Goal: Task Accomplishment & Management: Complete application form

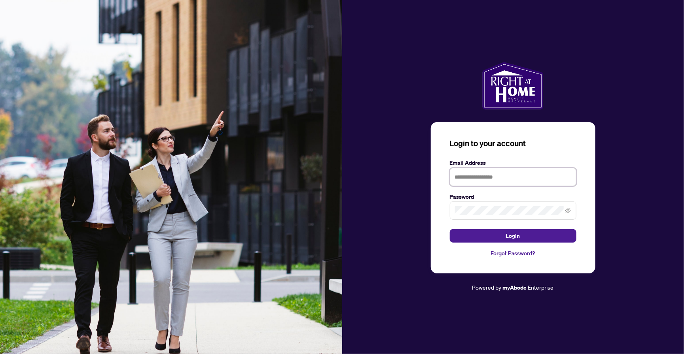
type input "**********"
click at [513, 236] on button "Login" at bounding box center [513, 235] width 127 height 13
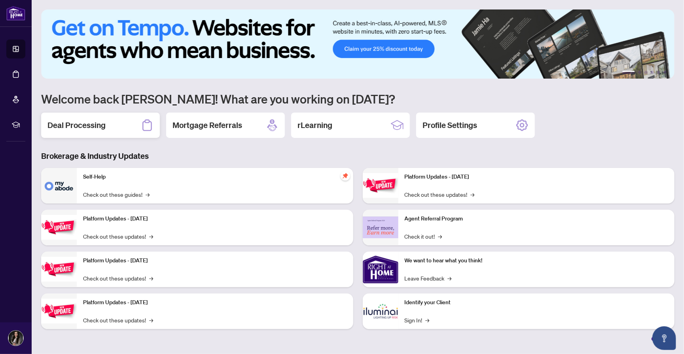
click at [88, 125] on h2 "Deal Processing" at bounding box center [76, 125] width 58 height 11
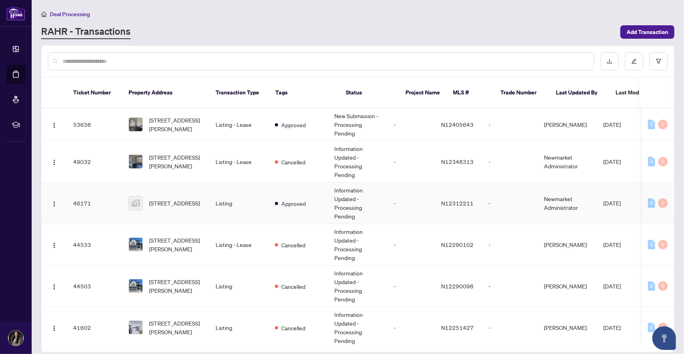
click at [265, 194] on td "Listing" at bounding box center [238, 204] width 59 height 42
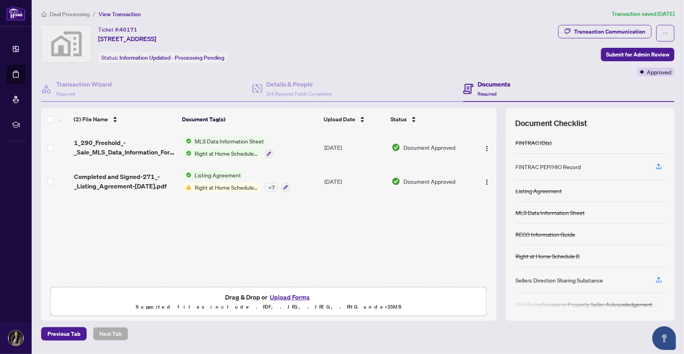
click at [284, 296] on button "Upload Forms" at bounding box center [289, 297] width 45 height 10
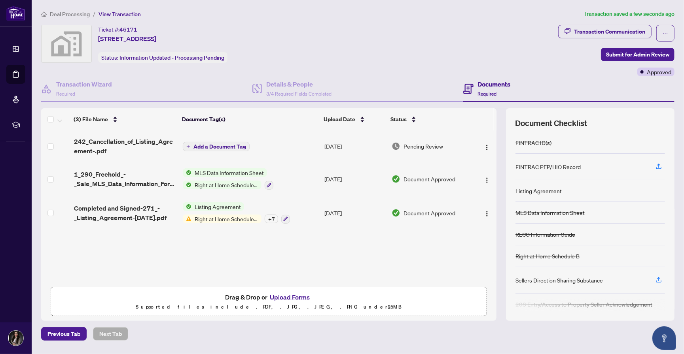
click at [225, 147] on span "Add a Document Tag" at bounding box center [219, 147] width 53 height 6
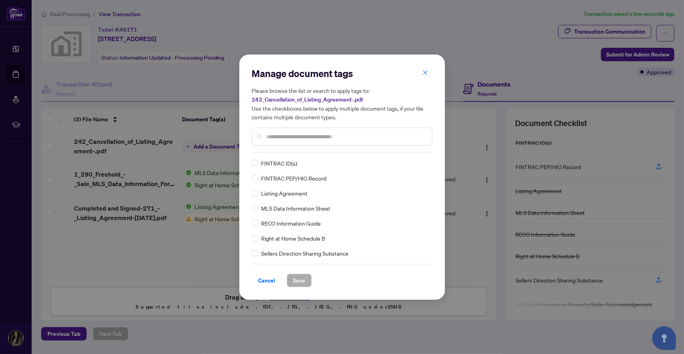
click at [273, 136] on input "text" at bounding box center [346, 137] width 159 height 9
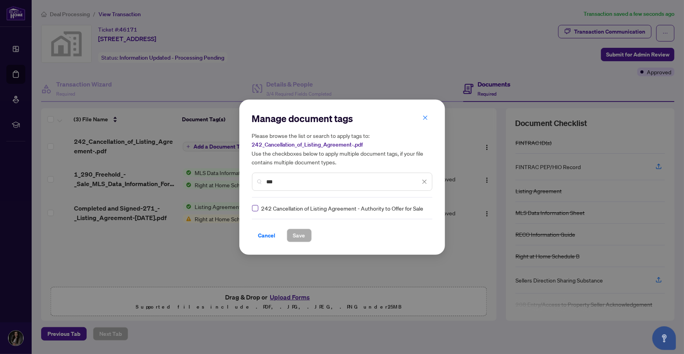
type input "***"
click at [254, 209] on span at bounding box center [255, 208] width 6 height 6
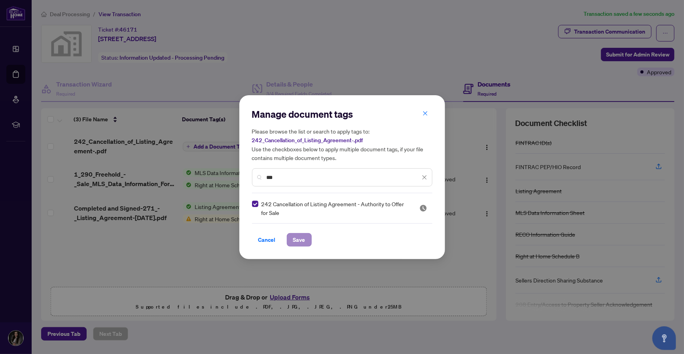
click at [297, 239] on span "Save" at bounding box center [299, 240] width 12 height 13
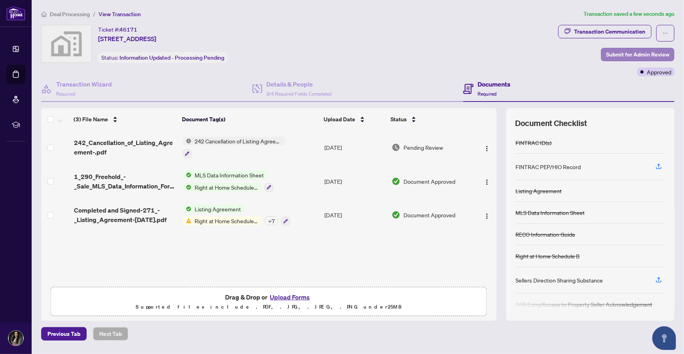
click at [625, 55] on span "Submit for Admin Review" at bounding box center [637, 54] width 63 height 13
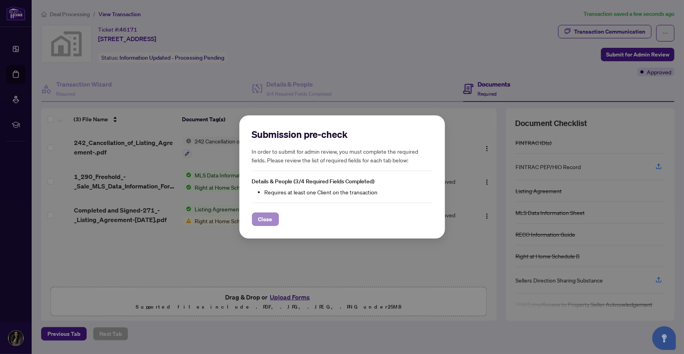
click at [266, 218] on span "Close" at bounding box center [265, 219] width 14 height 13
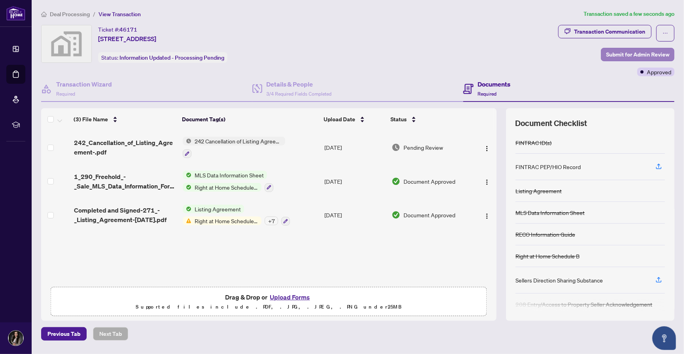
click at [613, 54] on span "Submit for Admin Review" at bounding box center [637, 54] width 63 height 13
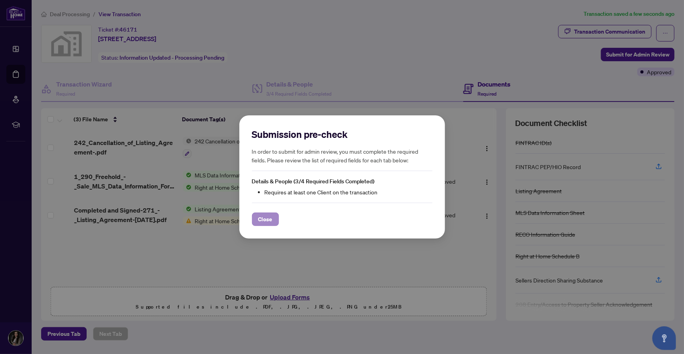
click at [267, 220] on span "Close" at bounding box center [265, 219] width 14 height 13
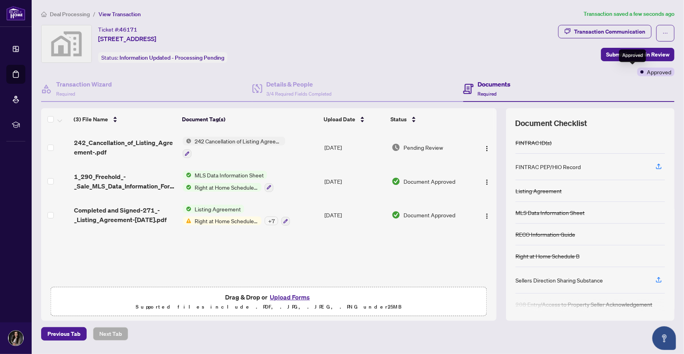
click at [622, 53] on div "Approved" at bounding box center [632, 55] width 27 height 13
click at [615, 53] on span "Submit for Admin Review" at bounding box center [637, 54] width 63 height 13
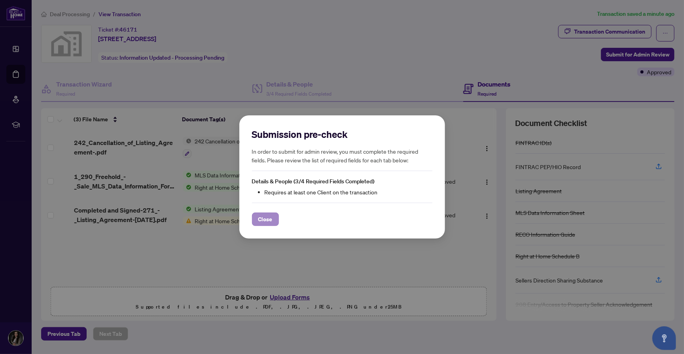
click at [262, 220] on span "Close" at bounding box center [265, 219] width 14 height 13
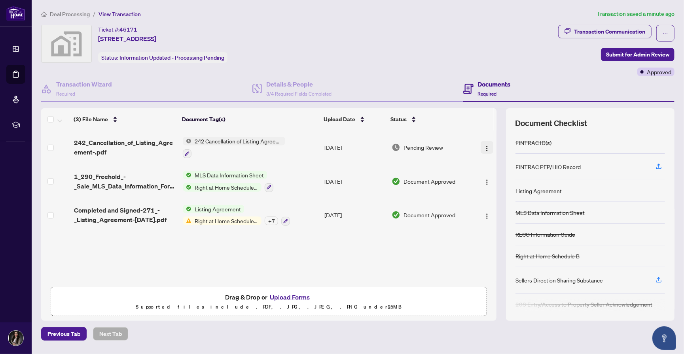
click at [484, 147] on img "button" at bounding box center [487, 149] width 6 height 6
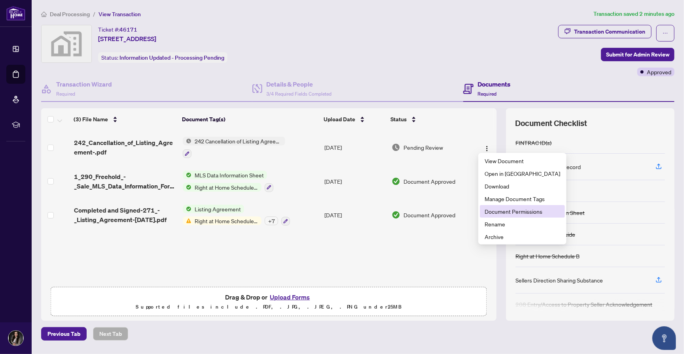
click at [505, 210] on span "Document Permissions" at bounding box center [523, 211] width 76 height 9
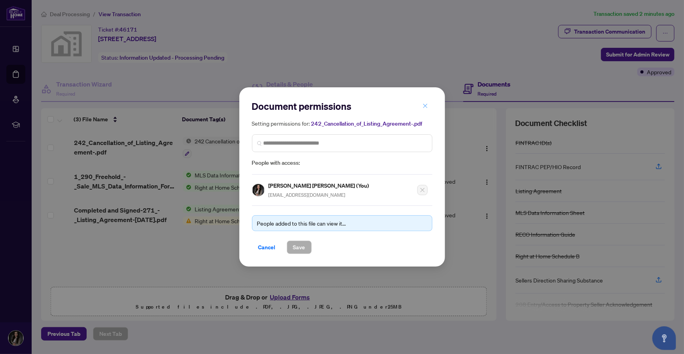
click at [426, 107] on icon "close" at bounding box center [425, 106] width 6 height 6
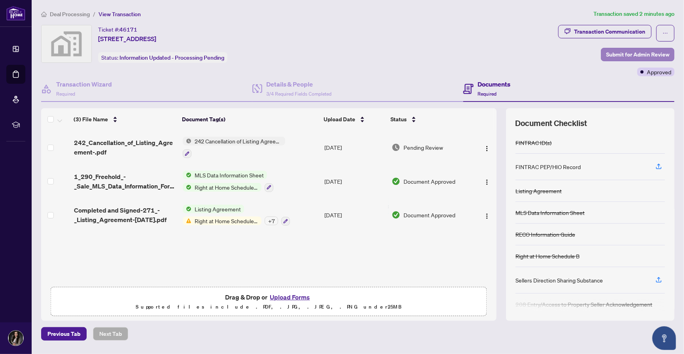
click at [623, 53] on span "Submit for Admin Review" at bounding box center [637, 54] width 63 height 13
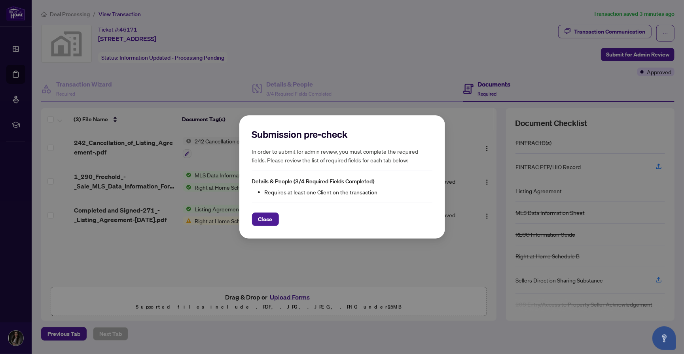
click at [410, 134] on h2 "Submission pre-check" at bounding box center [342, 134] width 180 height 13
click at [270, 214] on span "Close" at bounding box center [265, 219] width 14 height 13
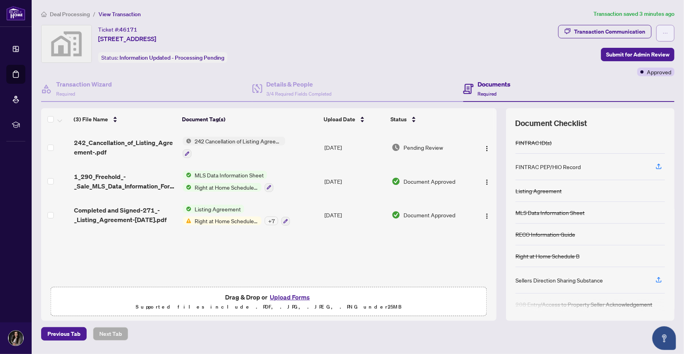
click at [658, 33] on button "button" at bounding box center [665, 33] width 18 height 17
click at [645, 48] on span "Transaction Permissions" at bounding box center [638, 50] width 61 height 9
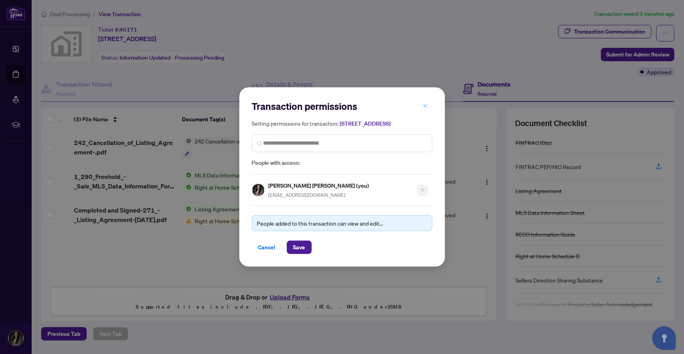
click at [428, 105] on icon "close" at bounding box center [425, 106] width 6 height 6
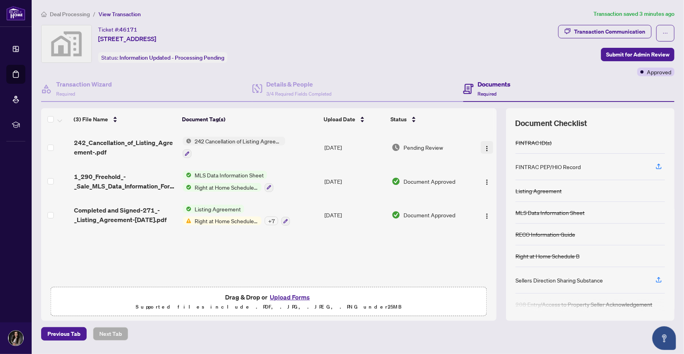
click at [484, 147] on img "button" at bounding box center [487, 149] width 6 height 6
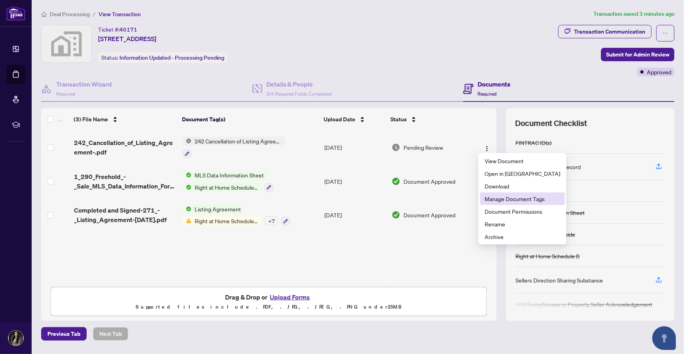
click at [504, 197] on span "Manage Document Tags" at bounding box center [523, 199] width 76 height 9
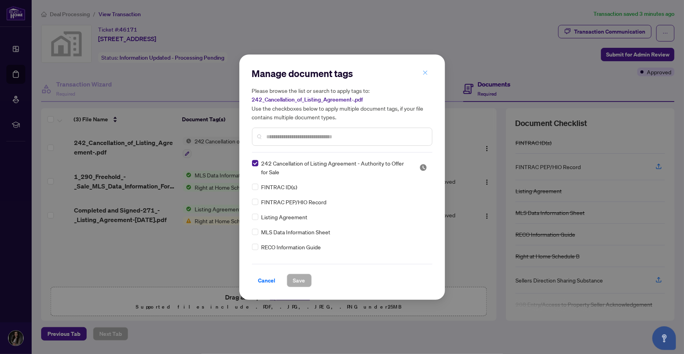
click at [426, 78] on span "button" at bounding box center [425, 73] width 6 height 13
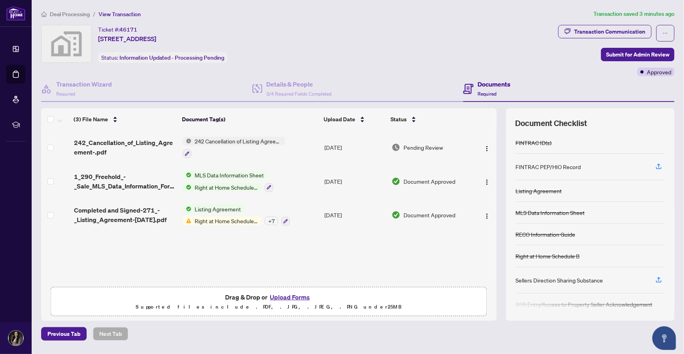
click at [479, 91] on span "Required" at bounding box center [486, 94] width 19 height 6
click at [484, 91] on span "Required" at bounding box center [486, 94] width 19 height 6
click at [487, 85] on h4 "Documents" at bounding box center [493, 84] width 33 height 9
click at [485, 87] on div "Documents Required" at bounding box center [493, 89] width 33 height 19
click at [187, 151] on icon "button" at bounding box center [187, 153] width 5 height 5
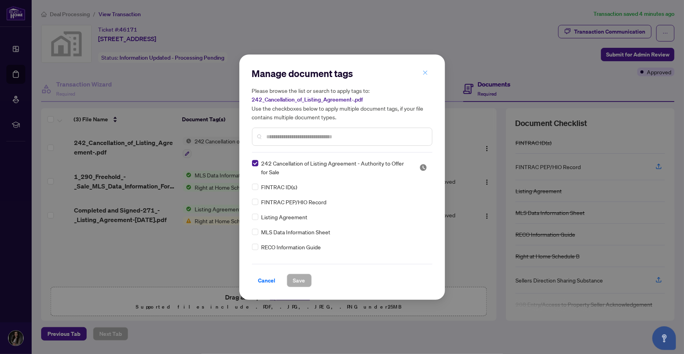
click at [423, 78] on span "button" at bounding box center [425, 73] width 6 height 13
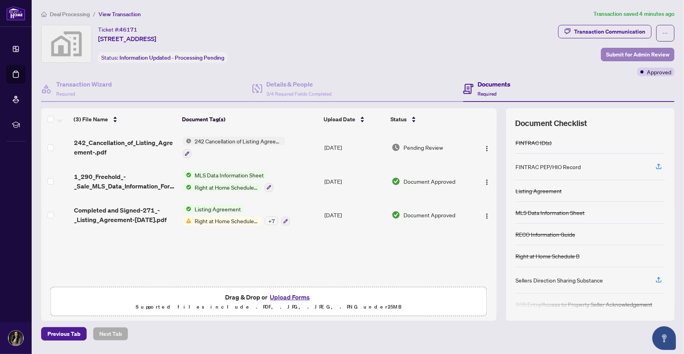
click at [620, 54] on span "Submit for Admin Review" at bounding box center [637, 54] width 63 height 13
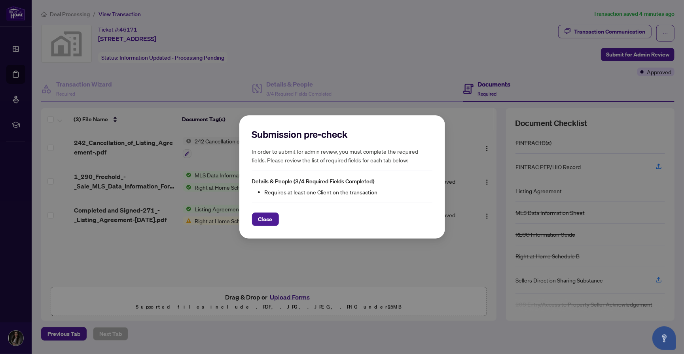
click at [370, 190] on li "Requires at least one Client on the transaction" at bounding box center [349, 192] width 168 height 9
click at [268, 218] on span "Close" at bounding box center [265, 219] width 14 height 13
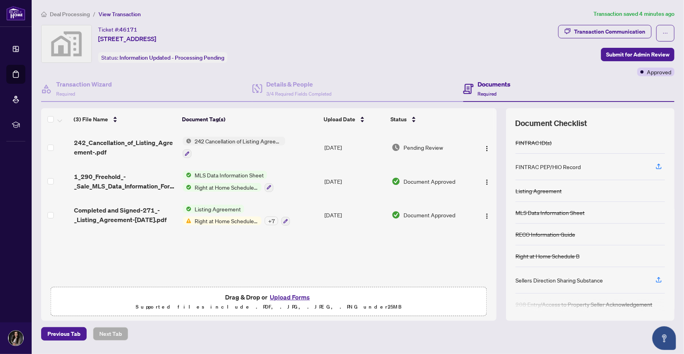
click at [486, 91] on span "Required" at bounding box center [486, 94] width 19 height 6
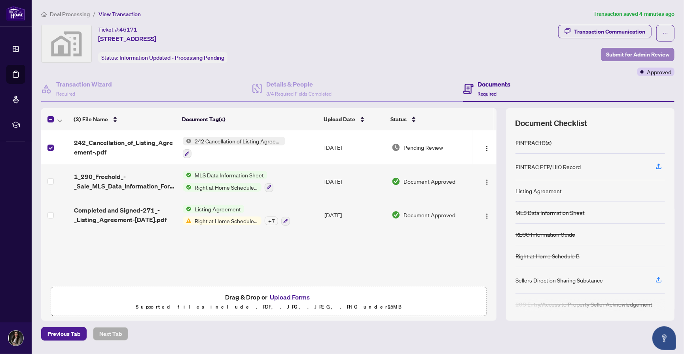
click at [624, 52] on span "Submit for Admin Review" at bounding box center [637, 54] width 63 height 13
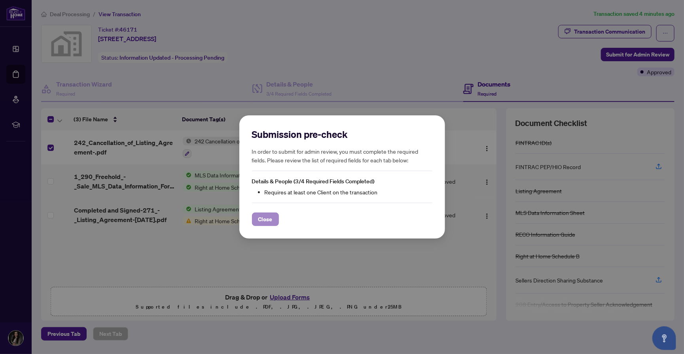
click at [267, 220] on span "Close" at bounding box center [265, 219] width 14 height 13
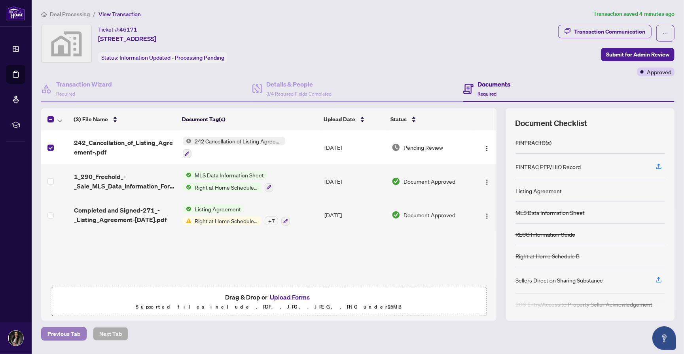
click at [57, 339] on button "Previous Tab" at bounding box center [63, 333] width 45 height 13
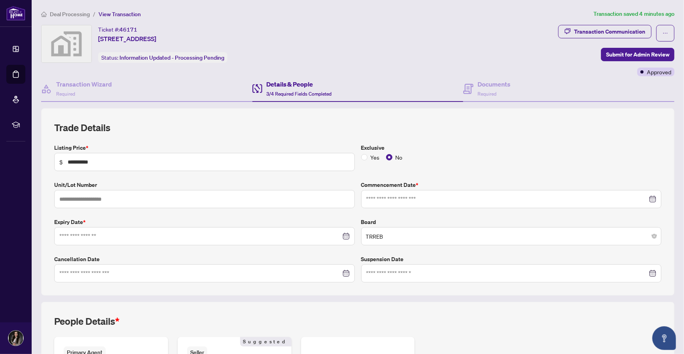
type input "**********"
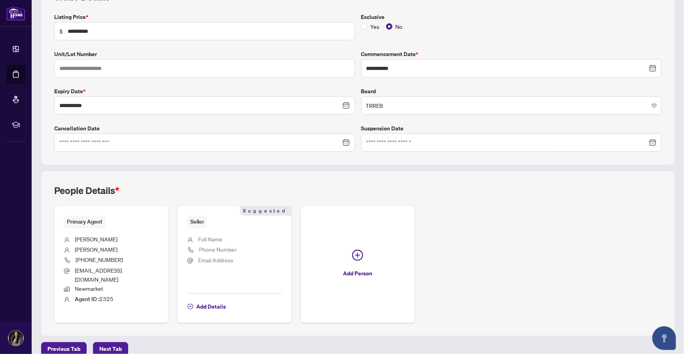
scroll to position [131, 0]
click at [210, 236] on span "Full Name" at bounding box center [210, 239] width 24 height 7
click at [212, 236] on span "Full Name" at bounding box center [210, 239] width 24 height 7
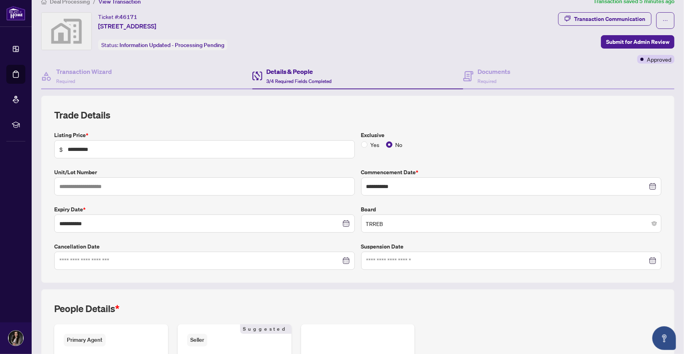
scroll to position [6, 0]
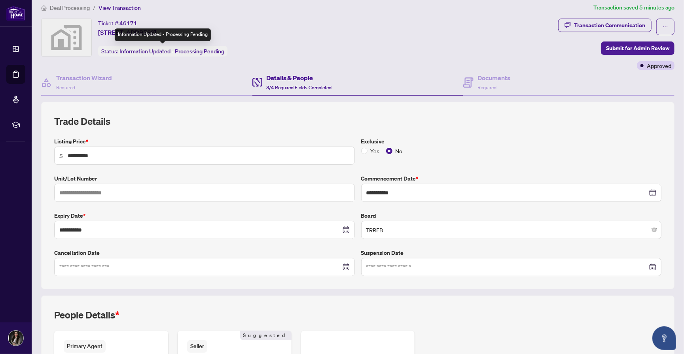
click at [203, 53] on span "Information Updated - Processing Pending" at bounding box center [171, 51] width 105 height 7
click at [199, 55] on div "Status: Information Updated - Processing Pending" at bounding box center [162, 51] width 129 height 11
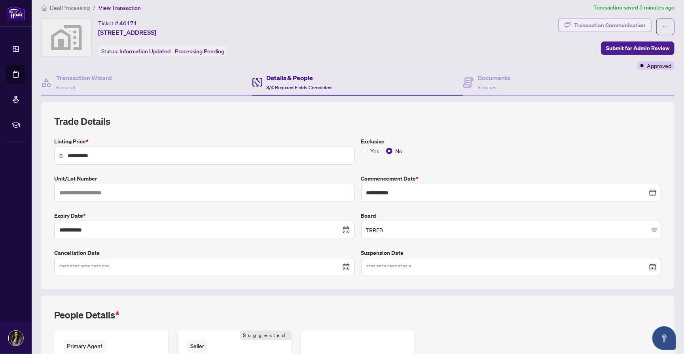
click at [585, 23] on div "Transaction Communication" at bounding box center [609, 25] width 71 height 13
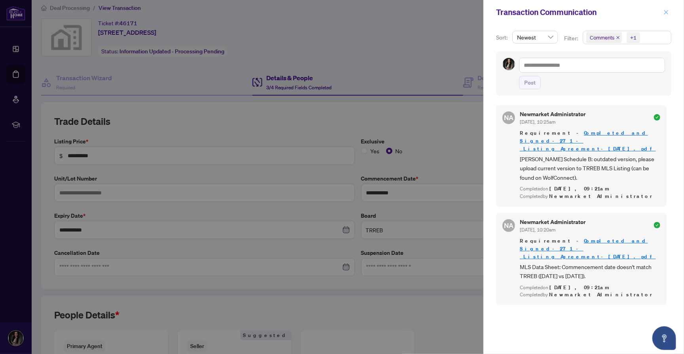
click at [666, 12] on icon "close" at bounding box center [666, 12] width 6 height 6
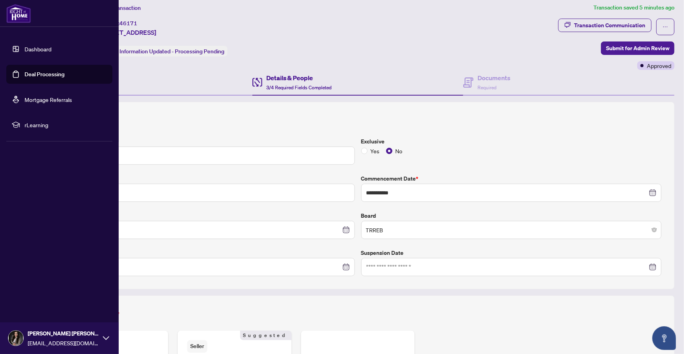
click at [25, 50] on link "Dashboard" at bounding box center [38, 48] width 27 height 7
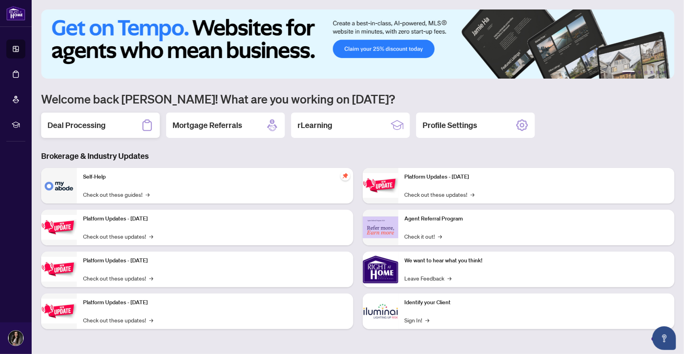
click at [98, 129] on h2 "Deal Processing" at bounding box center [76, 125] width 58 height 11
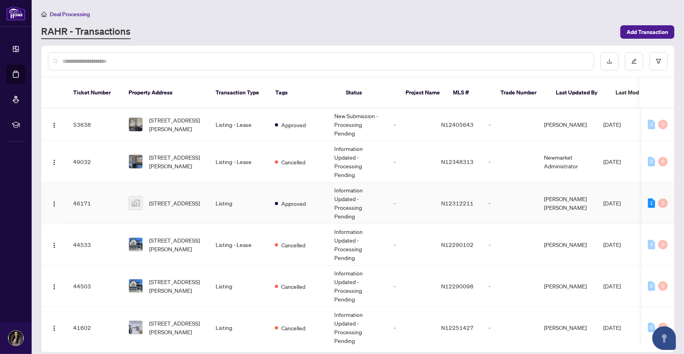
click at [204, 191] on td "[STREET_ADDRESS]" at bounding box center [165, 204] width 87 height 42
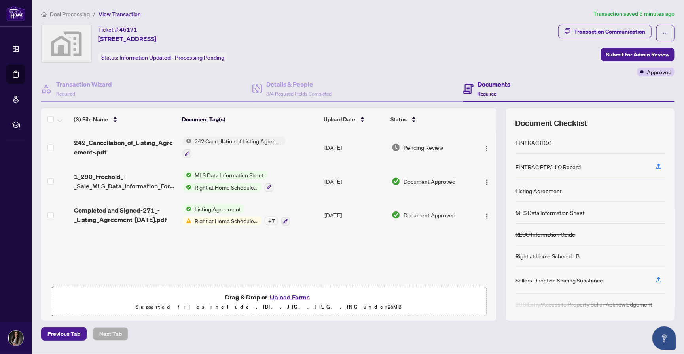
click at [407, 144] on span "Pending Review" at bounding box center [423, 147] width 40 height 9
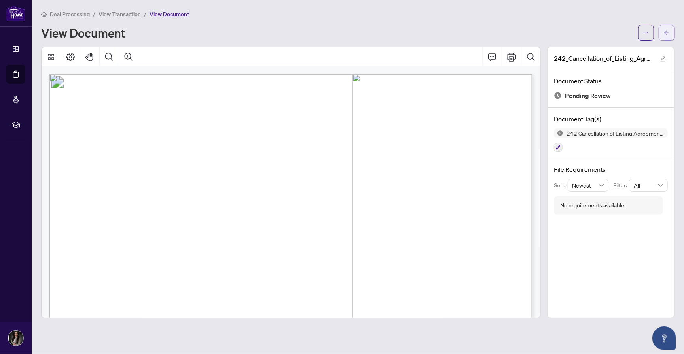
click at [669, 30] on button "button" at bounding box center [667, 33] width 16 height 16
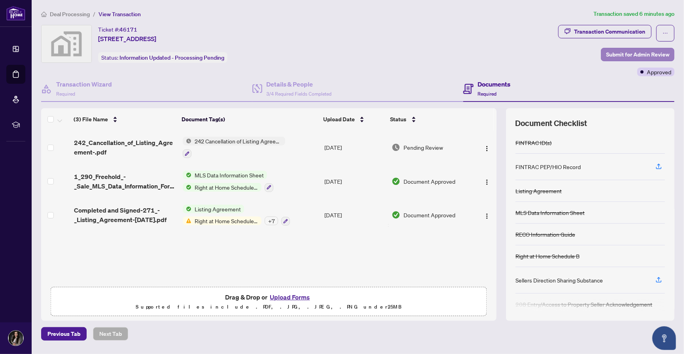
click at [620, 56] on span "Submit for Admin Review" at bounding box center [637, 54] width 63 height 13
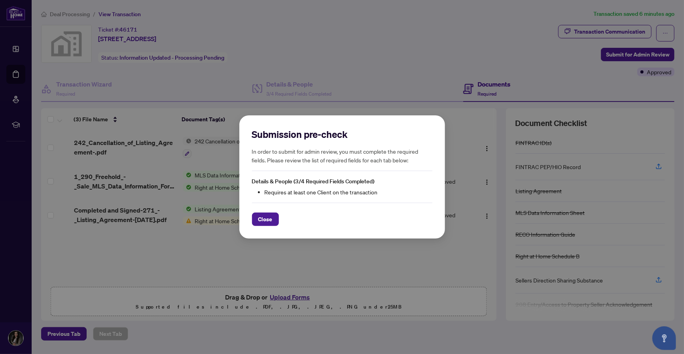
click at [570, 70] on div "Submission pre-check In order to submit for admin review, you must complete the…" at bounding box center [342, 177] width 684 height 354
click at [263, 218] on span "Close" at bounding box center [265, 219] width 14 height 13
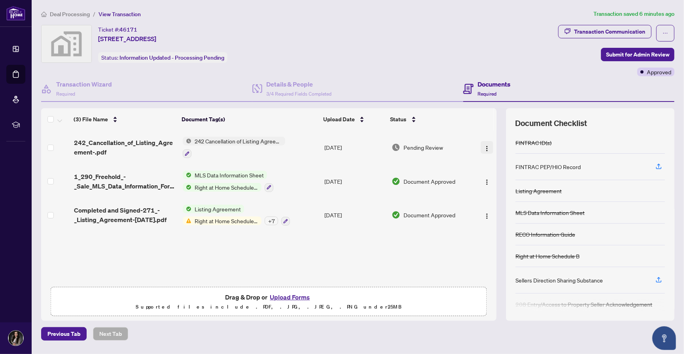
click at [484, 149] on button "button" at bounding box center [487, 147] width 13 height 13
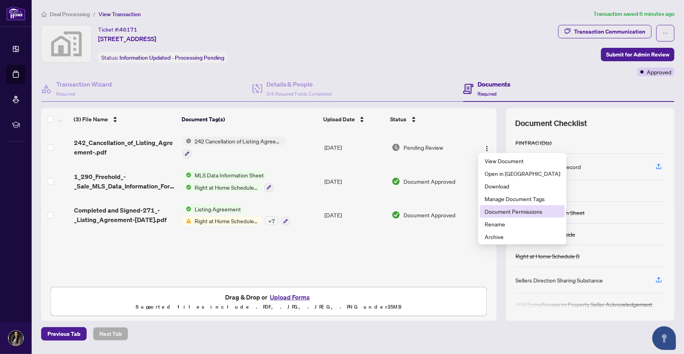
click at [490, 213] on span "Document Permissions" at bounding box center [523, 211] width 76 height 9
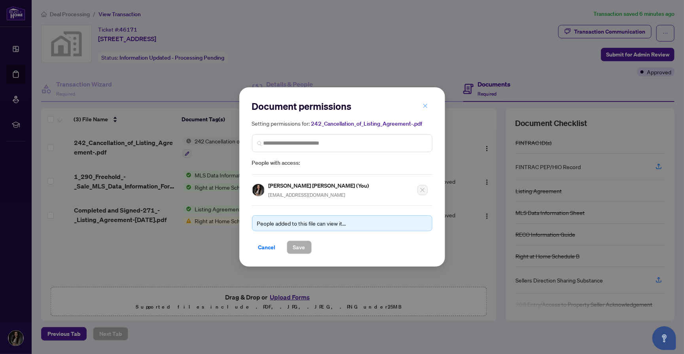
click at [424, 106] on icon "close" at bounding box center [425, 106] width 6 height 6
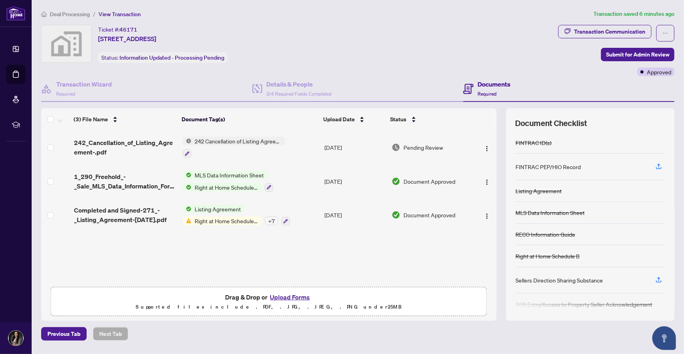
click at [405, 185] on td "Document Approved" at bounding box center [430, 182] width 84 height 34
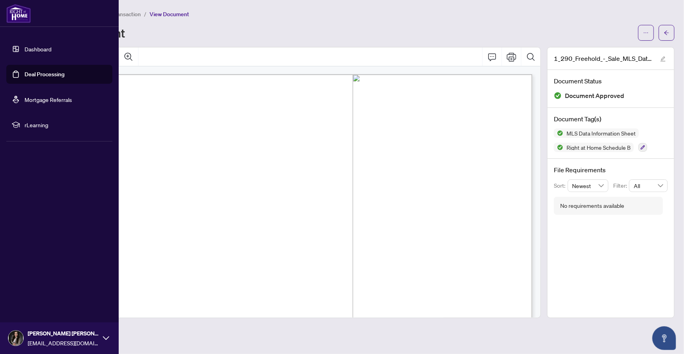
click at [25, 47] on link "Dashboard" at bounding box center [38, 48] width 27 height 7
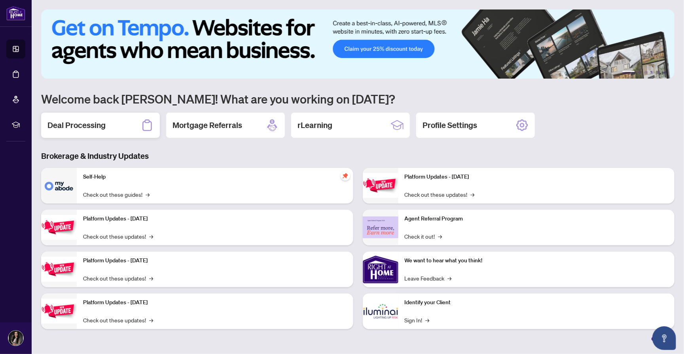
click at [94, 123] on h2 "Deal Processing" at bounding box center [76, 125] width 58 height 11
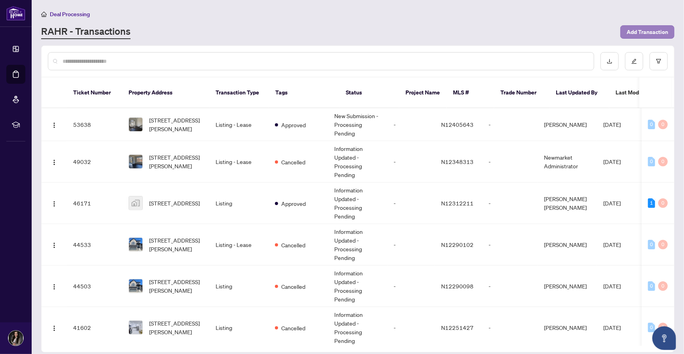
click at [630, 29] on span "Add Transaction" at bounding box center [648, 32] width 42 height 13
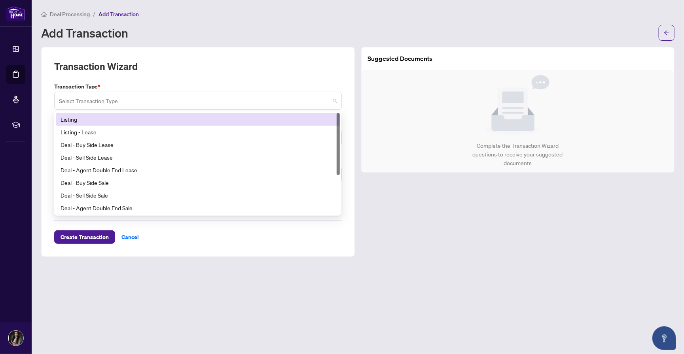
click at [337, 98] on div "Select Transaction Type" at bounding box center [198, 101] width 288 height 18
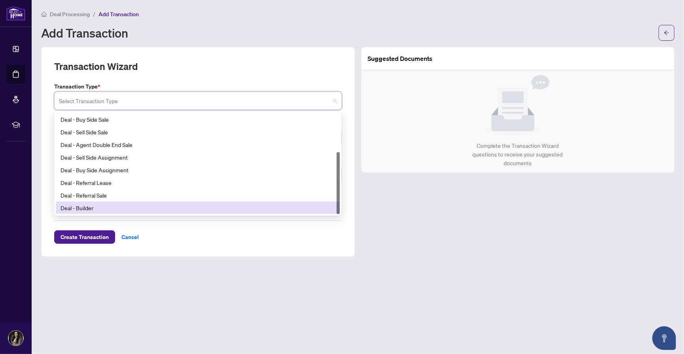
click at [521, 230] on div "Suggested Documents Complete the Transaction Wizard questions to receive your s…" at bounding box center [518, 152] width 320 height 210
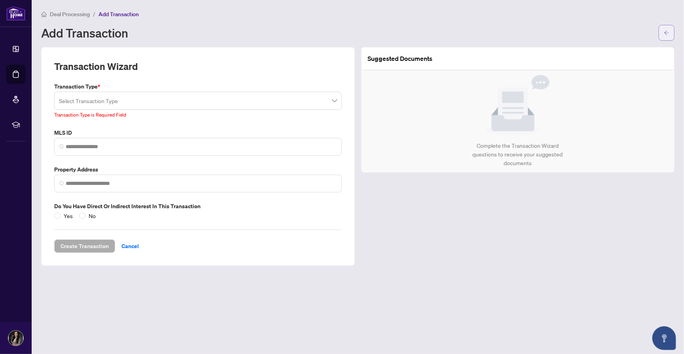
click at [673, 36] on button "button" at bounding box center [667, 33] width 16 height 16
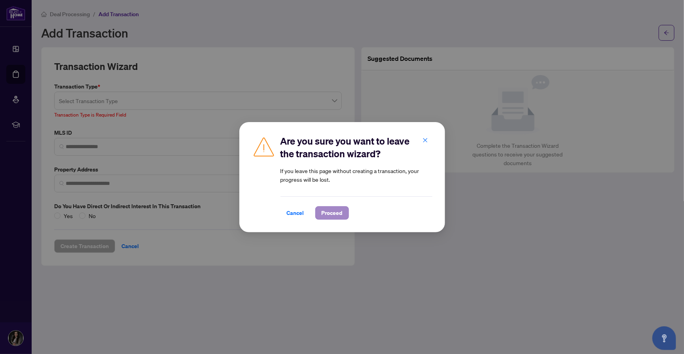
click at [328, 213] on span "Proceed" at bounding box center [332, 213] width 21 height 13
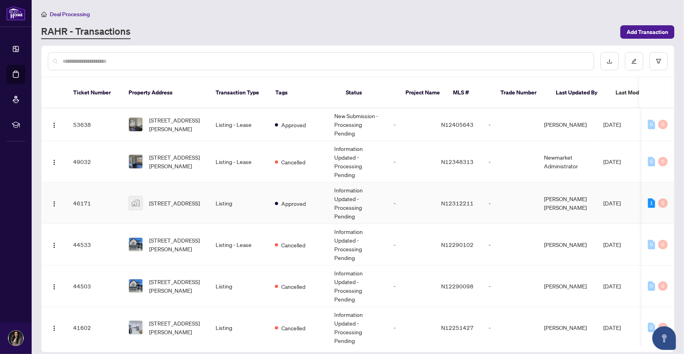
click at [643, 190] on td "1 0" at bounding box center [658, 204] width 32 height 42
click at [648, 199] on div "1" at bounding box center [651, 203] width 7 height 9
click at [620, 195] on td "[DATE]" at bounding box center [632, 204] width 71 height 42
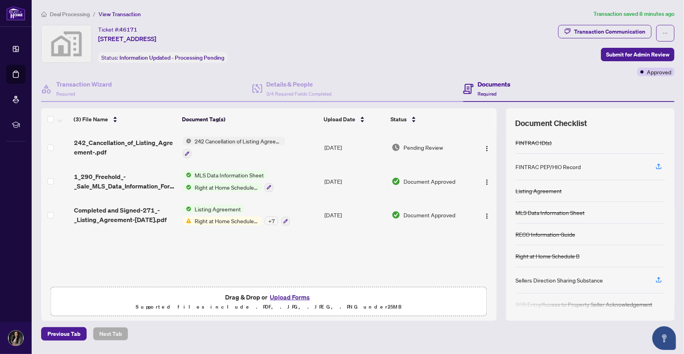
click at [319, 145] on td "242 Cancellation of Listing Agreement - Authority to Offer for Sale" at bounding box center [251, 148] width 142 height 34
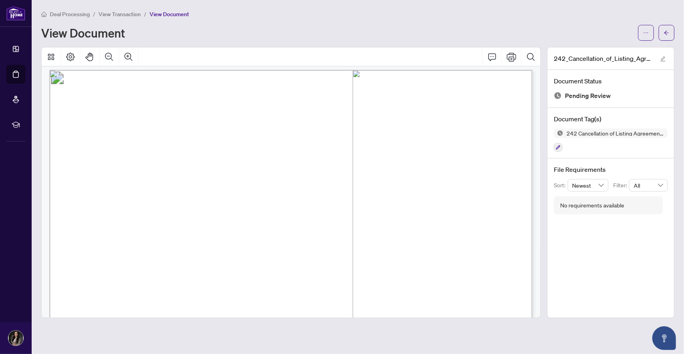
scroll to position [6, 0]
click at [663, 34] on button "button" at bounding box center [667, 33] width 16 height 16
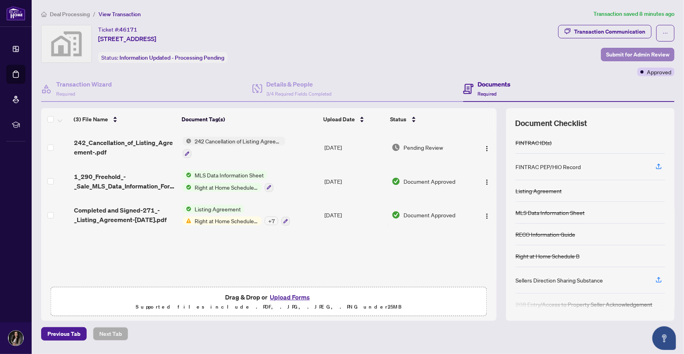
click at [640, 54] on span "Submit for Admin Review" at bounding box center [637, 54] width 63 height 13
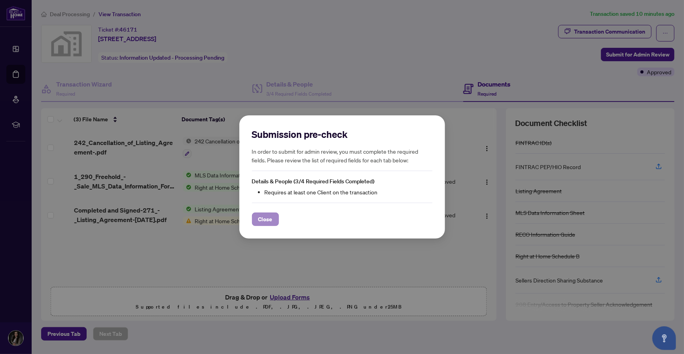
click at [264, 219] on span "Close" at bounding box center [265, 219] width 14 height 13
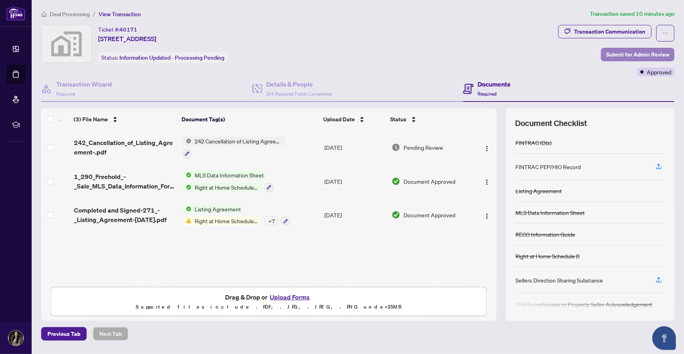
click at [638, 53] on span "Submit for Admin Review" at bounding box center [637, 54] width 63 height 13
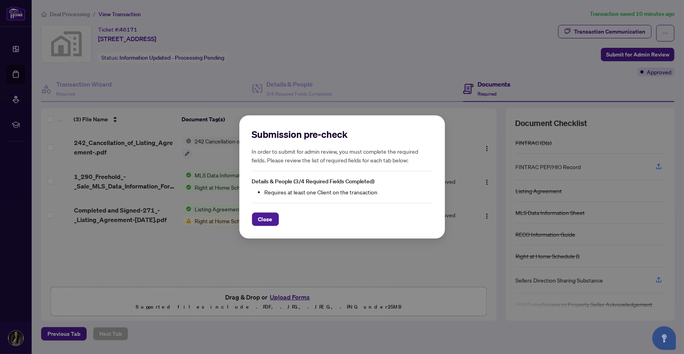
click at [421, 46] on div "Submission pre-check In order to submit for admin review, you must complete the…" at bounding box center [342, 177] width 684 height 354
click at [266, 220] on span "Close" at bounding box center [265, 219] width 14 height 13
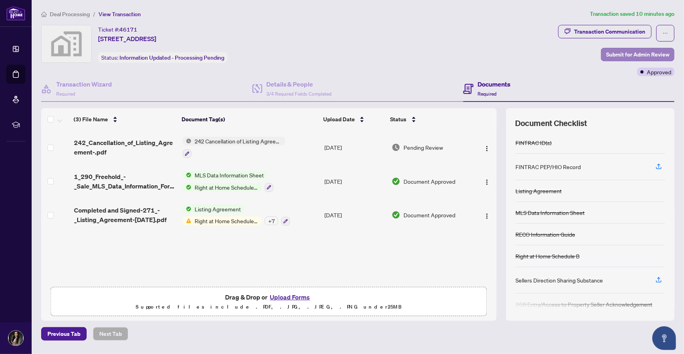
click at [629, 56] on span "Submit for Admin Review" at bounding box center [637, 54] width 63 height 13
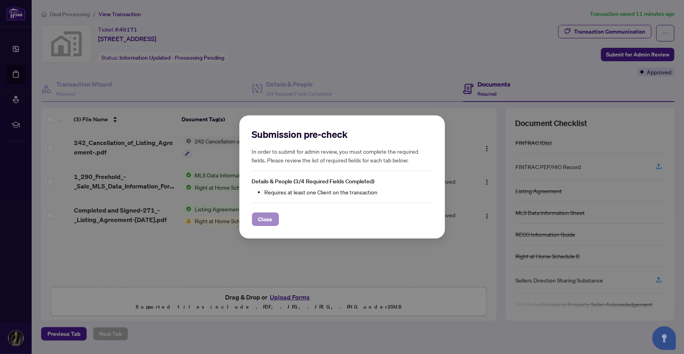
click at [265, 223] on span "Close" at bounding box center [265, 219] width 14 height 13
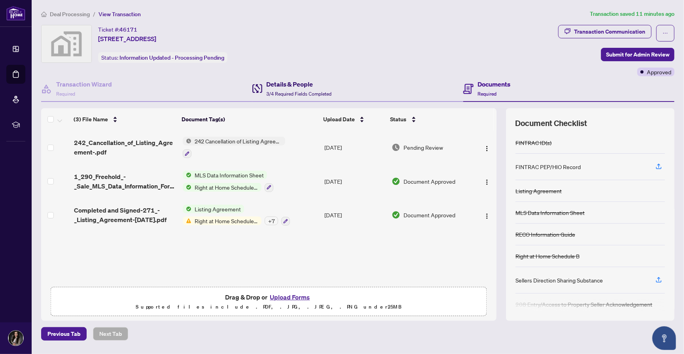
click at [288, 87] on h4 "Details & People" at bounding box center [299, 84] width 66 height 9
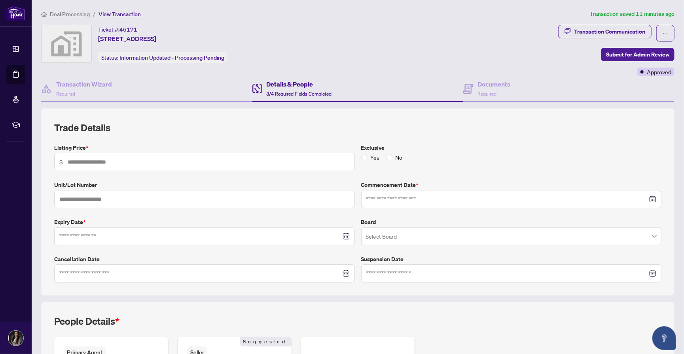
type input "**********"
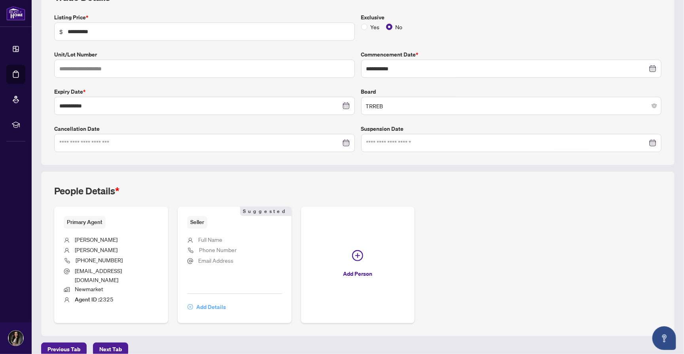
click at [212, 301] on span "Add Details" at bounding box center [211, 307] width 30 height 13
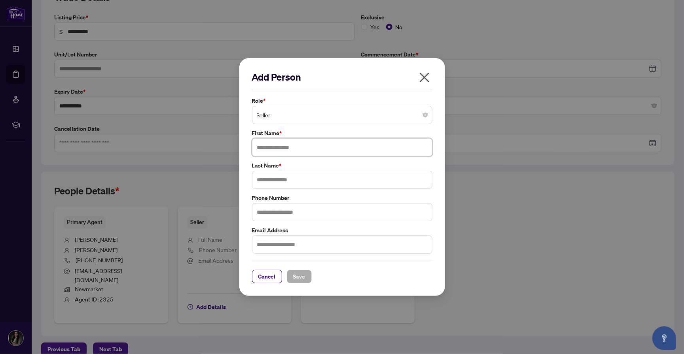
click at [339, 148] on input "text" at bounding box center [342, 147] width 180 height 18
type input "*****"
click at [286, 176] on input "text" at bounding box center [342, 180] width 180 height 18
type input "*******"
click at [276, 240] on input "text" at bounding box center [342, 245] width 180 height 18
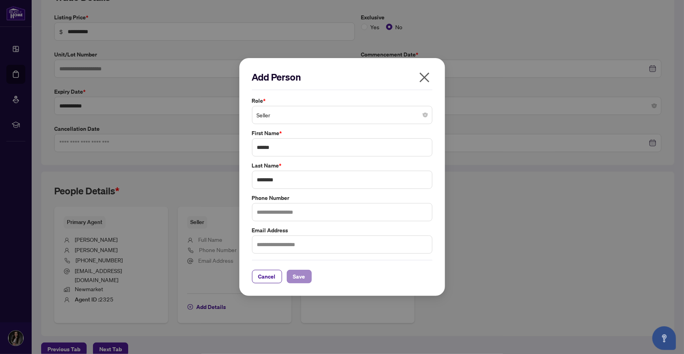
click at [300, 278] on span "Save" at bounding box center [299, 277] width 12 height 13
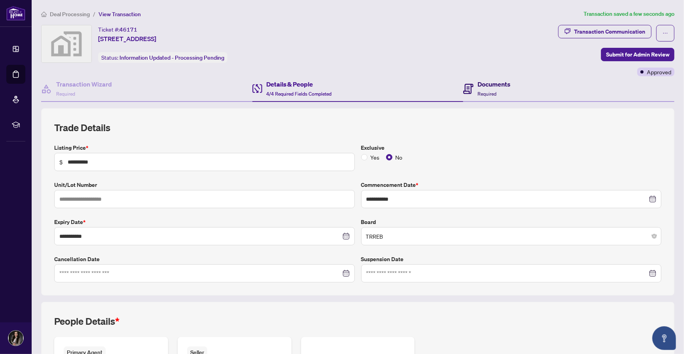
click at [492, 88] on div "Documents Required" at bounding box center [493, 89] width 33 height 19
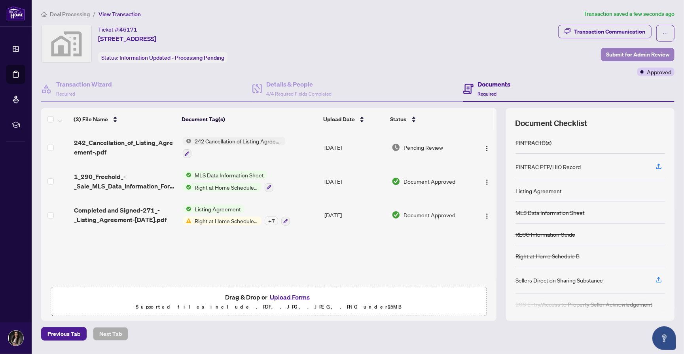
click at [612, 51] on span "Submit for Admin Review" at bounding box center [637, 54] width 63 height 13
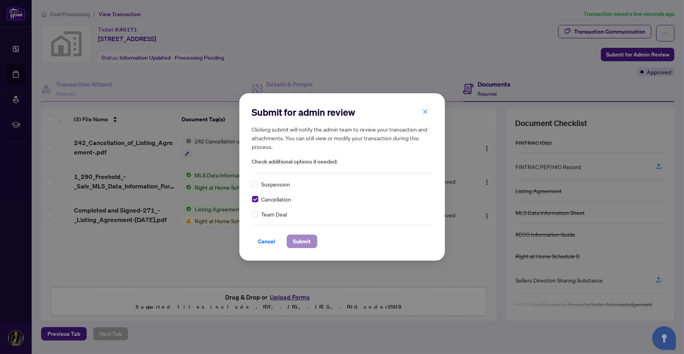
click at [307, 239] on span "Submit" at bounding box center [302, 241] width 18 height 13
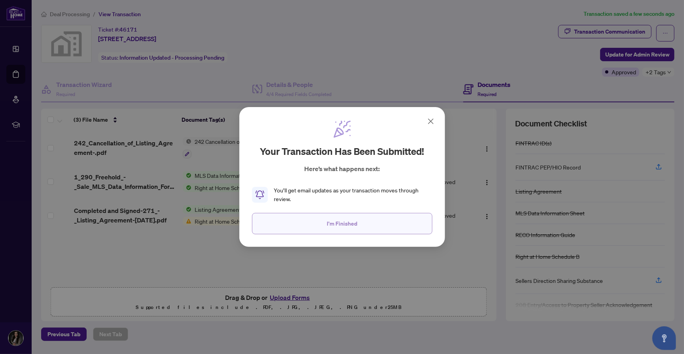
click at [331, 222] on span "I'm Finished" at bounding box center [342, 224] width 30 height 13
